Goal: Task Accomplishment & Management: Manage account settings

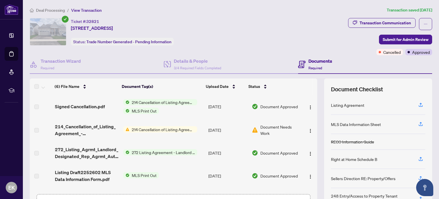
click at [227, 25] on div "Ticket #: 32821 [STREET_ADDRESS] Status: Trade Number Generated - Pending Infor…" at bounding box center [188, 31] width 316 height 27
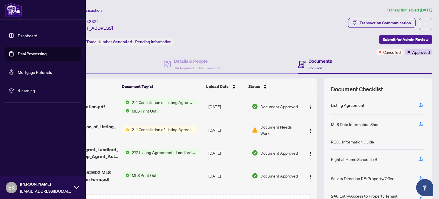
click at [24, 34] on link "Dashboard" at bounding box center [27, 35] width 19 height 5
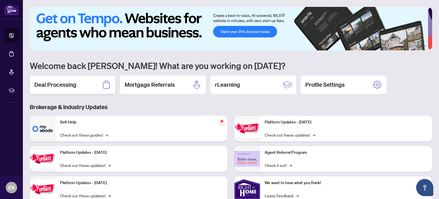
click at [57, 82] on h2 "Deal Processing" at bounding box center [55, 85] width 42 height 8
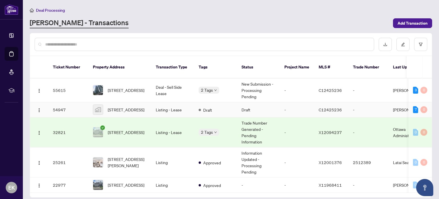
scroll to position [6, 0]
drag, startPoint x: 316, startPoint y: 150, endPoint x: 338, endPoint y: 153, distance: 21.4
click at [338, 153] on td "X12001376" at bounding box center [331, 162] width 34 height 30
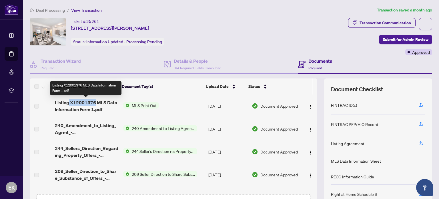
drag, startPoint x: 68, startPoint y: 102, endPoint x: 91, endPoint y: 100, distance: 23.8
click at [91, 100] on span "Listing X12001376 MLS Data Information Form 1.pdf" at bounding box center [87, 106] width 64 height 14
copy span "X12001376"
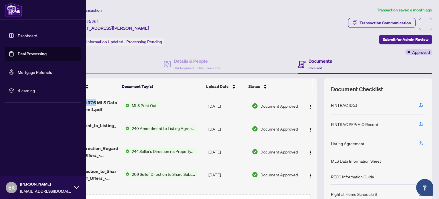
click at [22, 33] on link "Dashboard" at bounding box center [27, 35] width 19 height 5
